Goal: Task Accomplishment & Management: Manage account settings

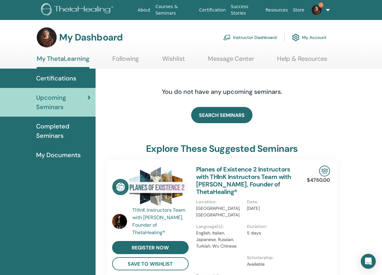
click at [234, 39] on link "Instructor Dashboard" at bounding box center [251, 38] width 54 height 14
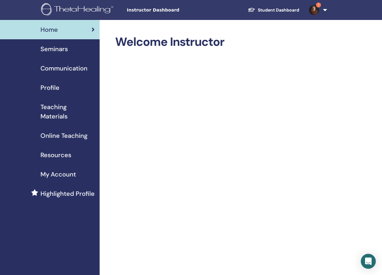
click at [61, 48] on span "Seminars" at bounding box center [54, 48] width 27 height 9
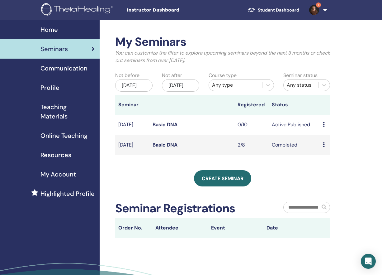
click at [319, 131] on td "Active Published" at bounding box center [294, 125] width 51 height 20
click at [326, 128] on div "Preview Edit Attendees Cancel" at bounding box center [325, 124] width 4 height 7
click at [324, 132] on li "Preview" at bounding box center [331, 135] width 34 height 9
click at [324, 127] on icon at bounding box center [324, 124] width 2 height 5
click at [329, 166] on p "Cancel" at bounding box center [329, 164] width 24 height 7
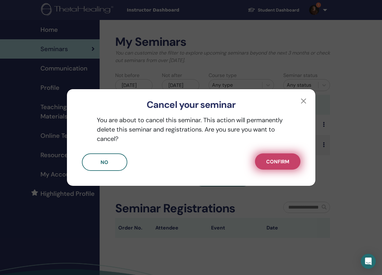
click at [289, 166] on button "Confirm" at bounding box center [278, 161] width 46 height 16
